Goal: Find specific page/section: Find specific page/section

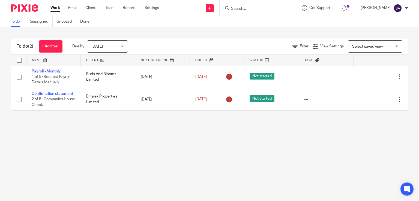
click at [251, 7] on input "Search" at bounding box center [254, 9] width 49 height 5
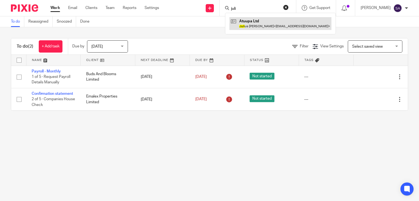
type input "juli"
click at [254, 23] on link at bounding box center [280, 23] width 102 height 13
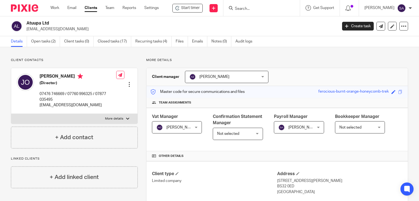
click at [263, 7] on input "Search" at bounding box center [258, 9] width 49 height 5
type input "MSA"
click at [259, 18] on link at bounding box center [267, 21] width 68 height 8
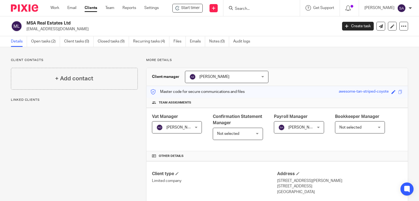
scroll to position [82, 0]
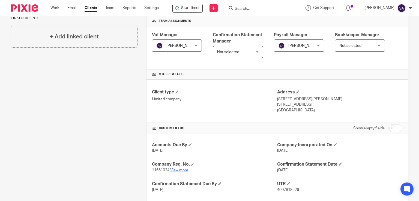
click at [181, 170] on link "View more" at bounding box center [179, 170] width 18 height 4
